Goal: Information Seeking & Learning: Learn about a topic

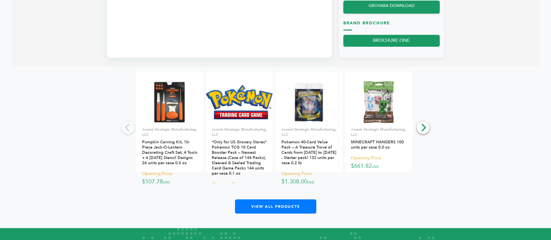
scroll to position [479, 0]
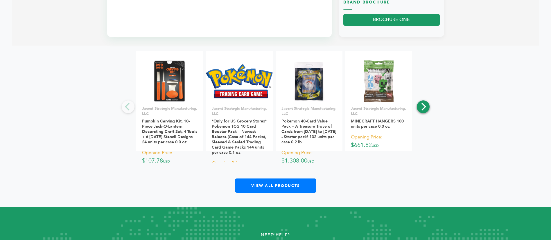
click at [426, 103] on icon "Next" at bounding box center [423, 107] width 8 height 8
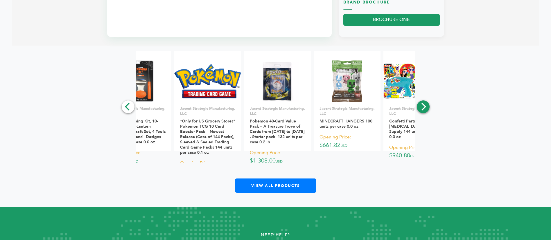
click at [426, 103] on icon "Next" at bounding box center [423, 107] width 8 height 8
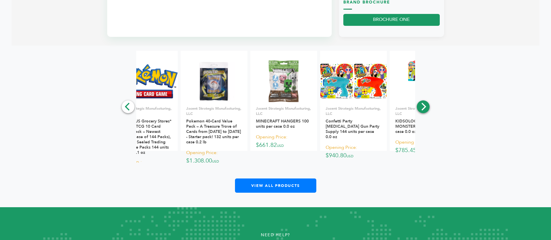
click at [426, 103] on icon "Next" at bounding box center [423, 107] width 8 height 8
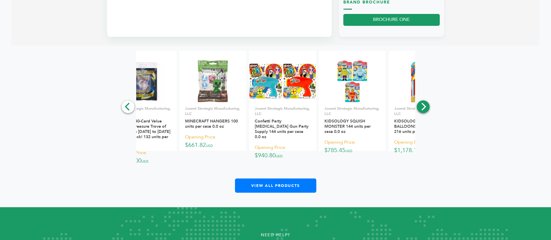
click at [426, 103] on icon "Next" at bounding box center [423, 107] width 8 height 8
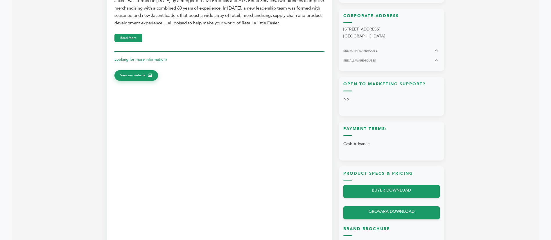
scroll to position [0, 0]
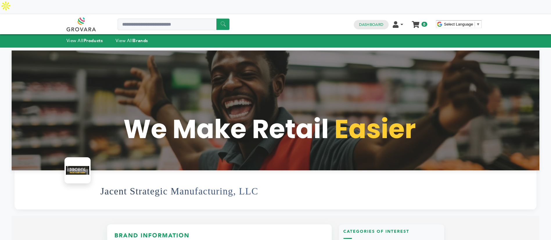
click at [146, 14] on div "****** 0 0 Dashboard Edit Account Order Management Sign Out My Cart Your cart i…" at bounding box center [276, 24] width 418 height 20
click at [146, 19] on input "Search a product or brand..." at bounding box center [174, 25] width 112 height 12
type input "******"
click at [216, 19] on input "******" at bounding box center [222, 24] width 13 height 11
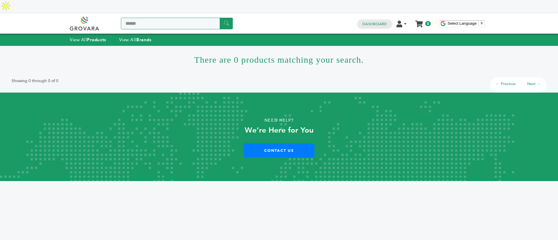
click at [153, 18] on input "******" at bounding box center [177, 24] width 112 height 12
click at [135, 37] on link "View All Brands" at bounding box center [135, 40] width 33 height 6
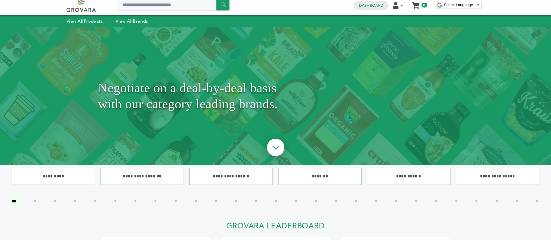
scroll to position [87, 0]
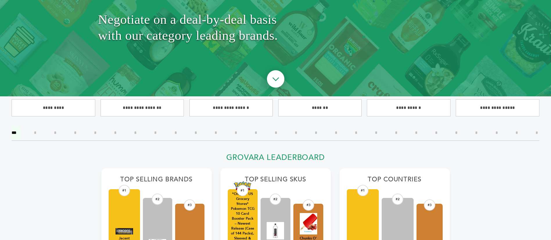
click at [136, 127] on input"] "*" at bounding box center [135, 133] width 11 height 12
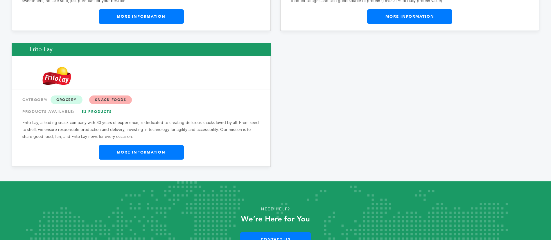
scroll to position [436, 0]
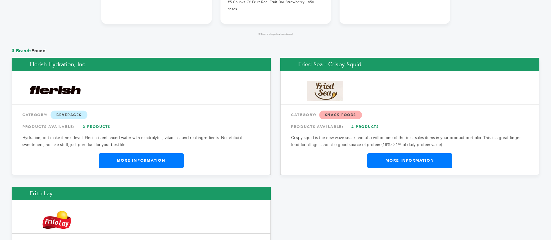
click at [404, 153] on link "More Information" at bounding box center [409, 160] width 85 height 15
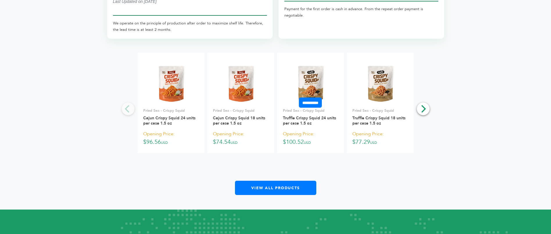
scroll to position [1089, 0]
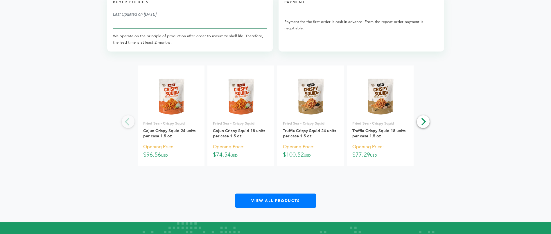
drag, startPoint x: 431, startPoint y: 116, endPoint x: 428, endPoint y: 115, distance: 3.8
click at [432, 116] on div "**********" at bounding box center [276, 136] width 528 height 142
click at [422, 118] on icon "Next" at bounding box center [424, 122] width 5 height 8
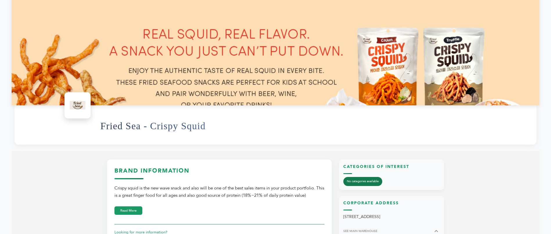
scroll to position [0, 0]
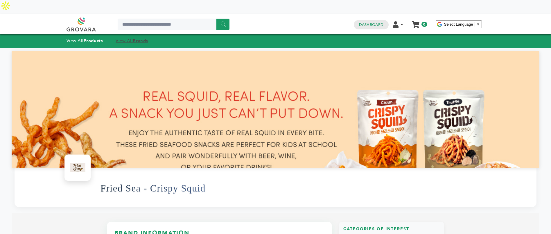
click at [140, 38] on strong "Brands" at bounding box center [140, 41] width 15 height 6
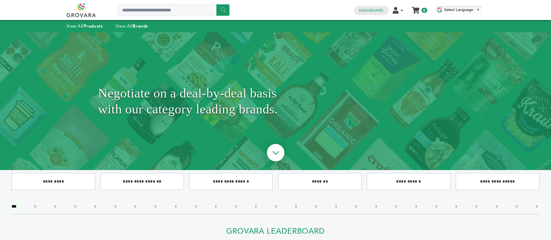
click at [140, 206] on input"] "*" at bounding box center [135, 206] width 11 height 12
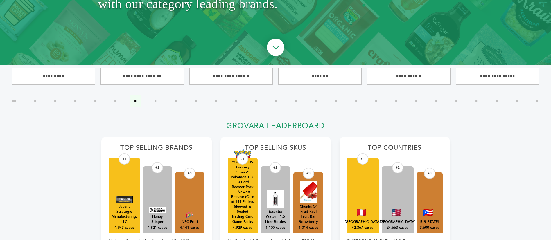
scroll to position [154, 0]
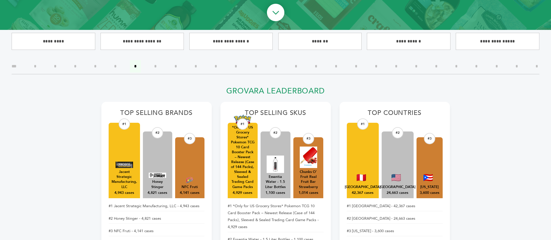
click at [215, 60] on input"] "*" at bounding box center [215, 66] width 11 height 12
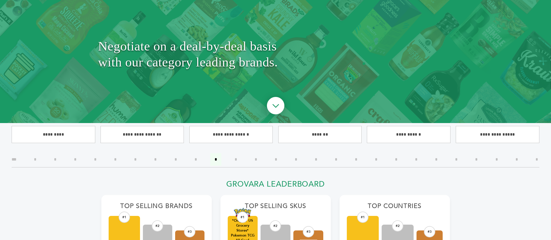
scroll to position [23, 0]
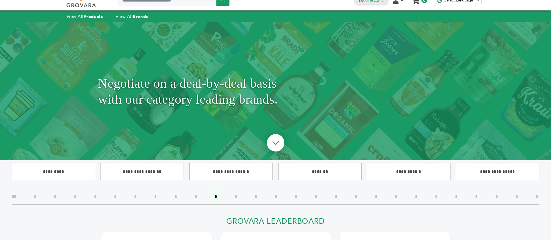
click at [177, 191] on input"] "*" at bounding box center [175, 197] width 11 height 12
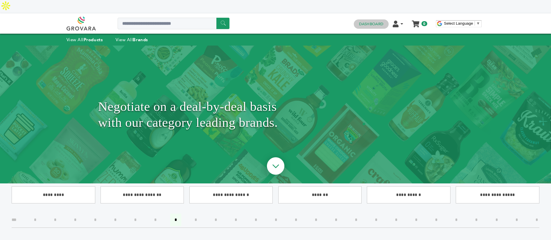
click at [384, 19] on h4 "Dashboard" at bounding box center [371, 23] width 35 height 9
click at [378, 21] on link "Dashboard" at bounding box center [371, 23] width 24 height 5
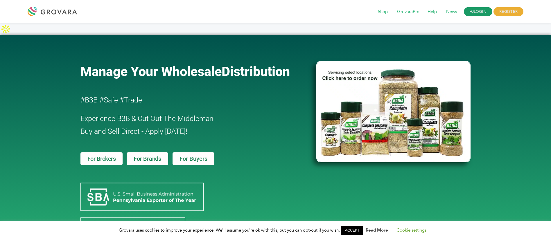
click at [480, 10] on link "LOGIN" at bounding box center [478, 11] width 28 height 9
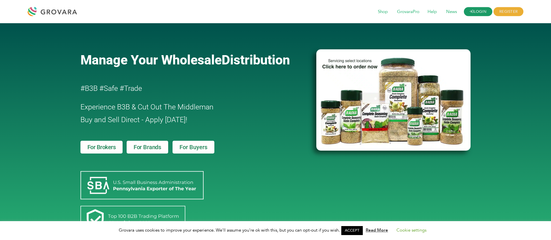
click at [478, 10] on link "LOGIN" at bounding box center [478, 11] width 28 height 9
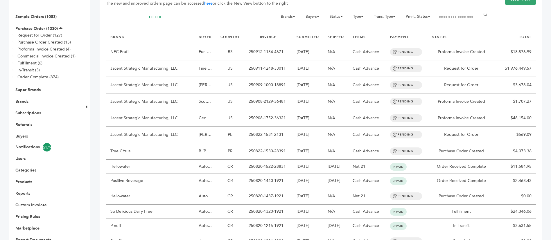
scroll to position [44, 0]
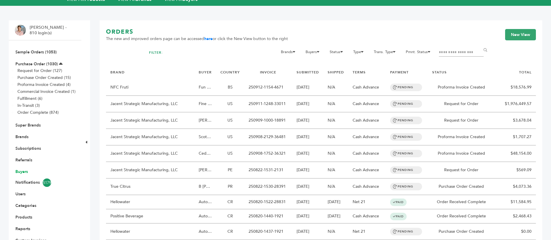
click at [25, 169] on link "Buyers" at bounding box center [21, 172] width 12 height 6
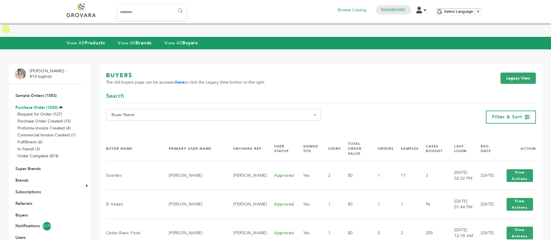
click at [39, 105] on link "Purchase Order (1030)" at bounding box center [36, 108] width 42 height 6
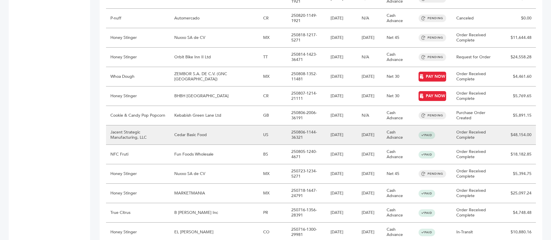
scroll to position [440, 0]
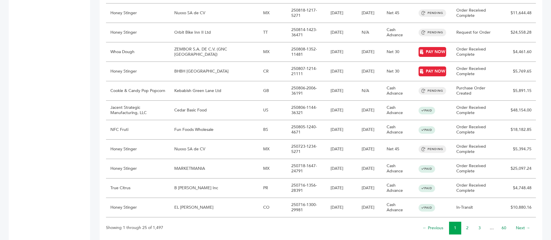
click at [506, 222] on li "60" at bounding box center [504, 228] width 12 height 13
click at [506, 225] on link "60" at bounding box center [504, 228] width 5 height 6
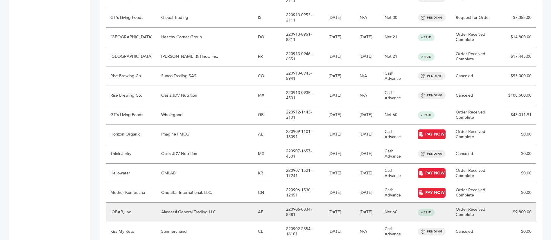
scroll to position [372, 0]
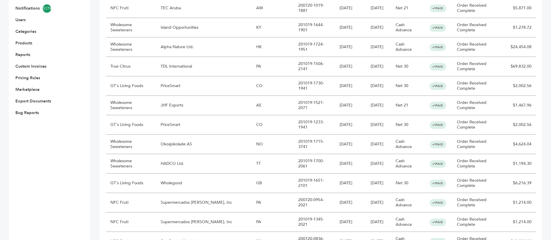
scroll to position [281, 0]
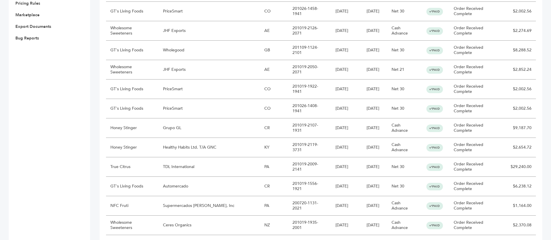
scroll to position [296, 0]
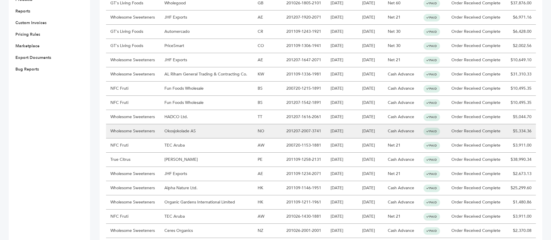
scroll to position [296, 0]
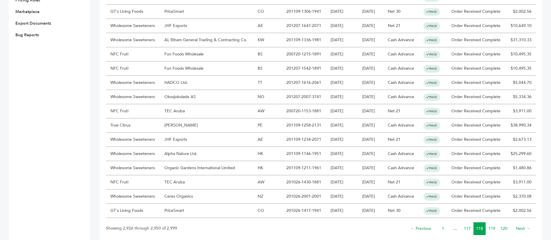
click at [467, 226] on link "117" at bounding box center [467, 229] width 7 height 6
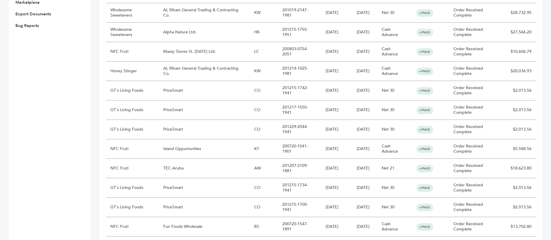
scroll to position [440, 0]
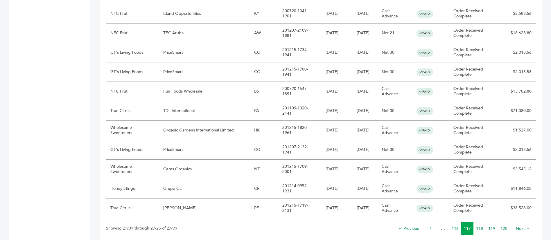
click at [457, 226] on link "116" at bounding box center [455, 229] width 7 height 6
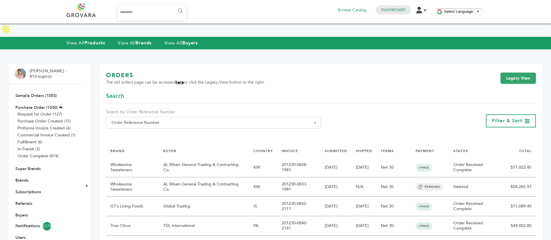
click at [179, 80] on link "here" at bounding box center [179, 83] width 8 height 6
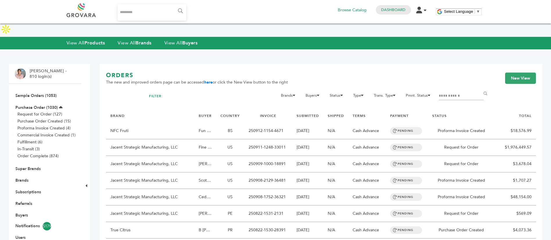
type input "**********"
click at [43, 90] on li "Sample Orders (1053)" at bounding box center [45, 96] width 60 height 12
click at [44, 93] on link "Sample Orders (1053)" at bounding box center [35, 96] width 41 height 6
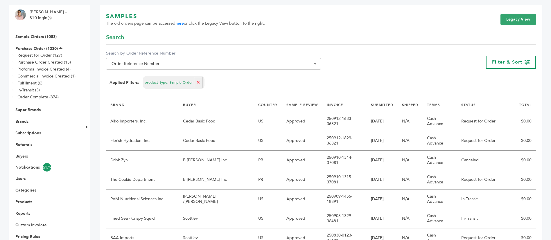
scroll to position [174, 0]
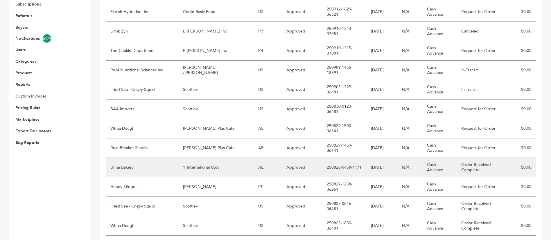
click at [216, 158] on td "Y International USA" at bounding box center [216, 167] width 75 height 19
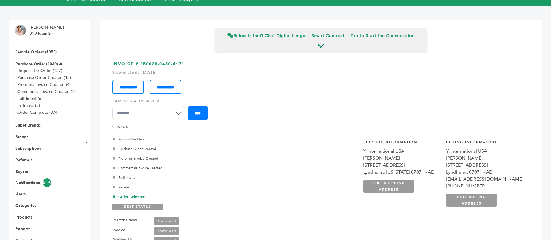
scroll to position [44, 0]
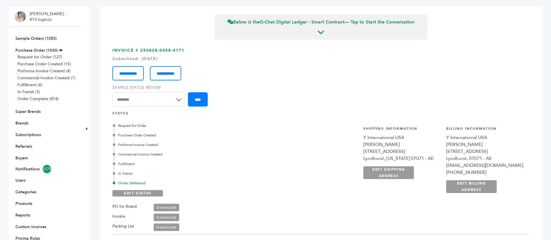
drag, startPoint x: 405, startPoint y: 142, endPoint x: 361, endPoint y: 144, distance: 44.2
click at [363, 144] on div "Hassan Payarottil" at bounding box center [401, 144] width 77 height 7
copy div "Hassan Payarottil"
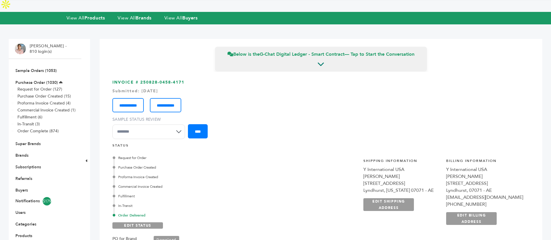
scroll to position [0, 0]
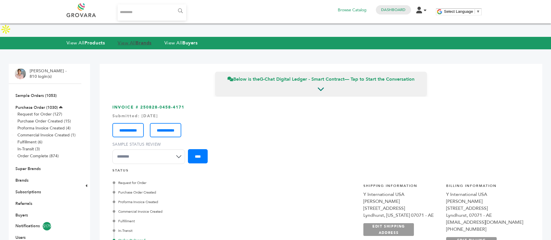
click at [141, 40] on strong "Brands" at bounding box center [144, 43] width 16 height 6
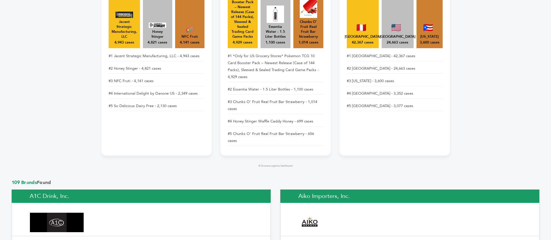
scroll to position [654, 0]
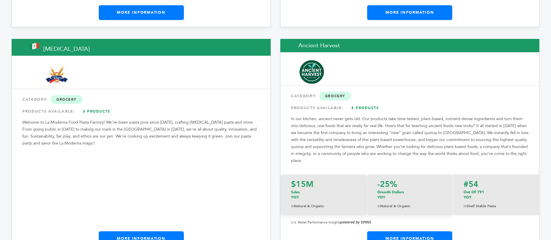
click at [499, 52] on div at bounding box center [419, 68] width 241 height 33
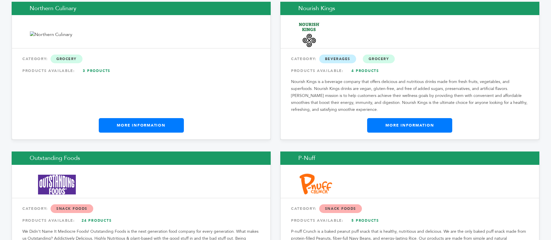
scroll to position [6187, 0]
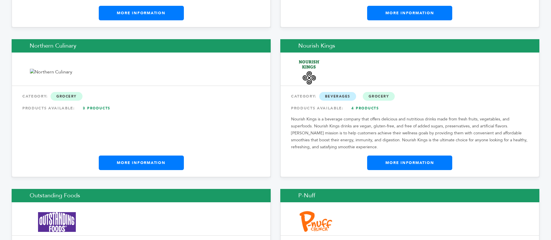
click at [395, 156] on link "More Information" at bounding box center [409, 163] width 85 height 15
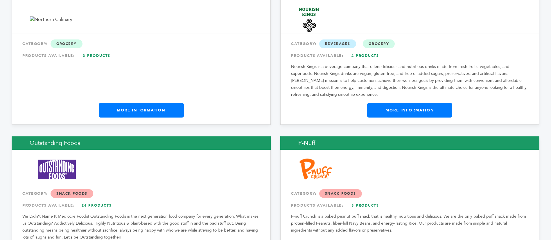
scroll to position [6284, 0]
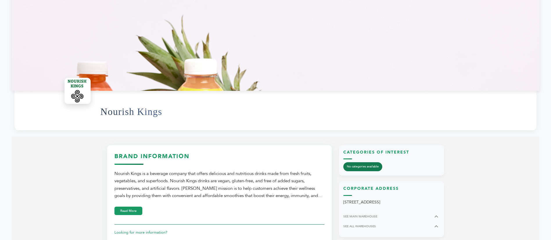
scroll to position [131, 0]
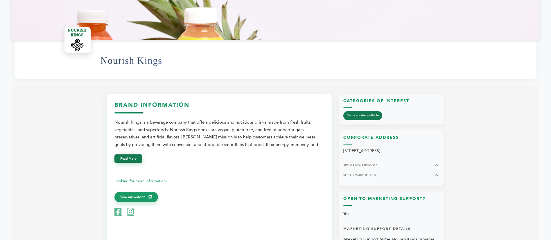
click at [130, 155] on button "Read More" at bounding box center [128, 159] width 28 height 8
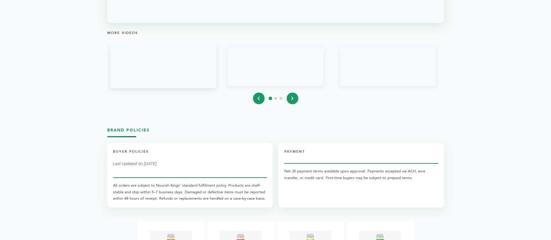
scroll to position [1089, 0]
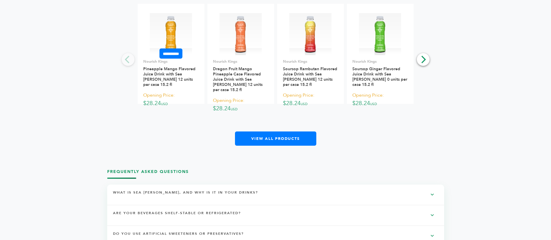
click at [172, 14] on img at bounding box center [171, 34] width 42 height 42
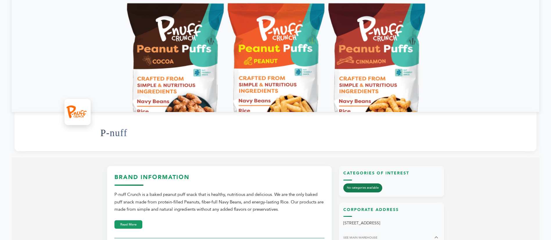
scroll to position [174, 0]
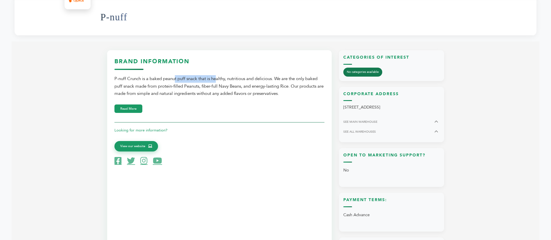
drag, startPoint x: 150, startPoint y: 64, endPoint x: 198, endPoint y: 64, distance: 47.4
click at [198, 75] on div "P-nuff Crunch is a baked peanut puff snack that is healthy, nutritious and deli…" at bounding box center [219, 86] width 210 height 22
copy div "baked peanut puff snack"
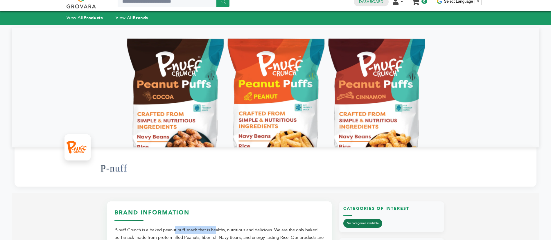
scroll to position [0, 0]
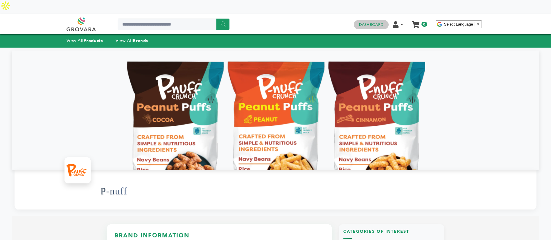
click at [375, 22] on link "Dashboard" at bounding box center [371, 24] width 24 height 5
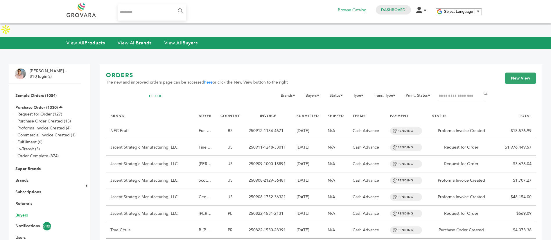
click at [28, 213] on link "Buyers" at bounding box center [21, 216] width 12 height 6
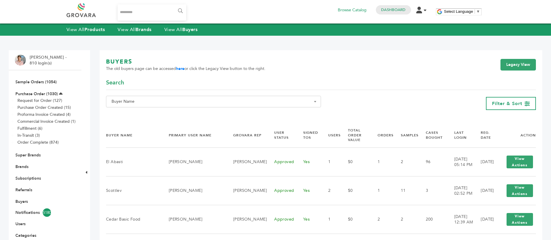
click at [225, 105] on span "Buyer Name" at bounding box center [213, 102] width 209 height 8
click at [216, 111] on input "Search" at bounding box center [213, 112] width 212 height 7
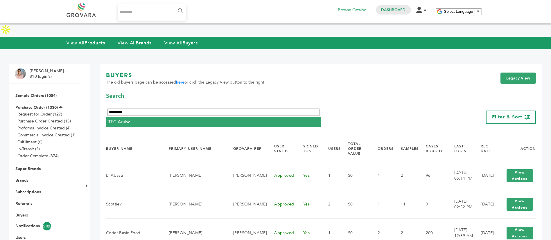
type input "*********"
select select "*********"
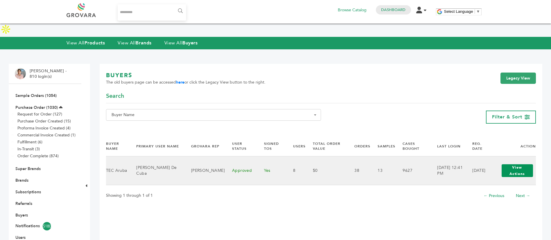
click at [525, 164] on button "View Actions" at bounding box center [517, 170] width 31 height 13
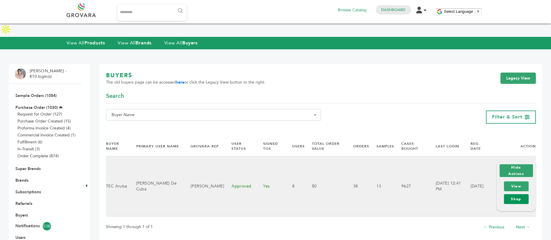
click at [521, 194] on link "Shop" at bounding box center [516, 199] width 25 height 10
